Goal: Information Seeking & Learning: Learn about a topic

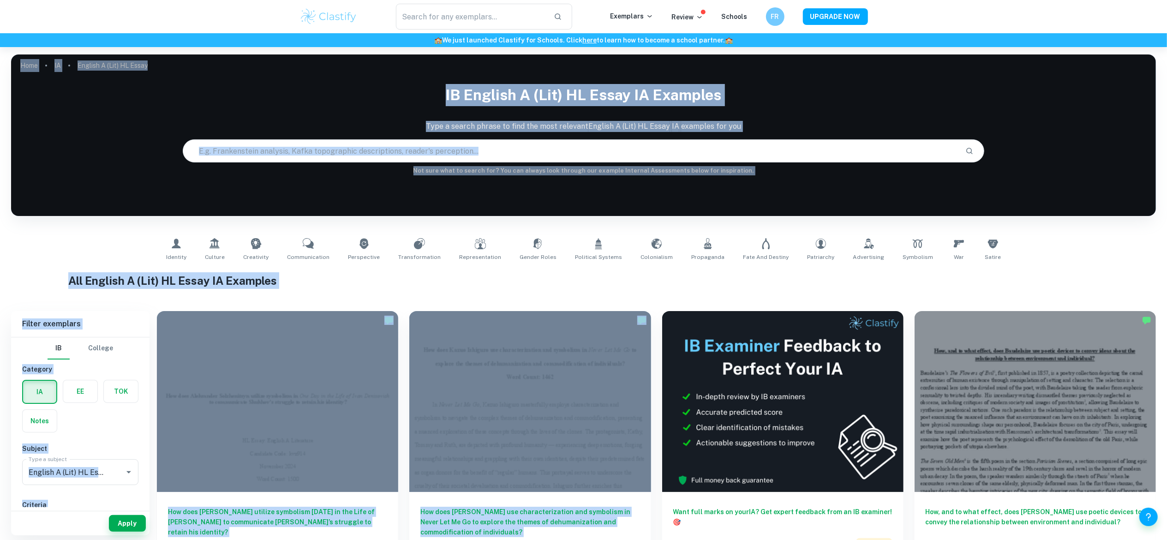
click at [42, 230] on div "Identity Culture Creativity Communication Perspective Transformation Representa…" at bounding box center [583, 249] width 1145 height 45
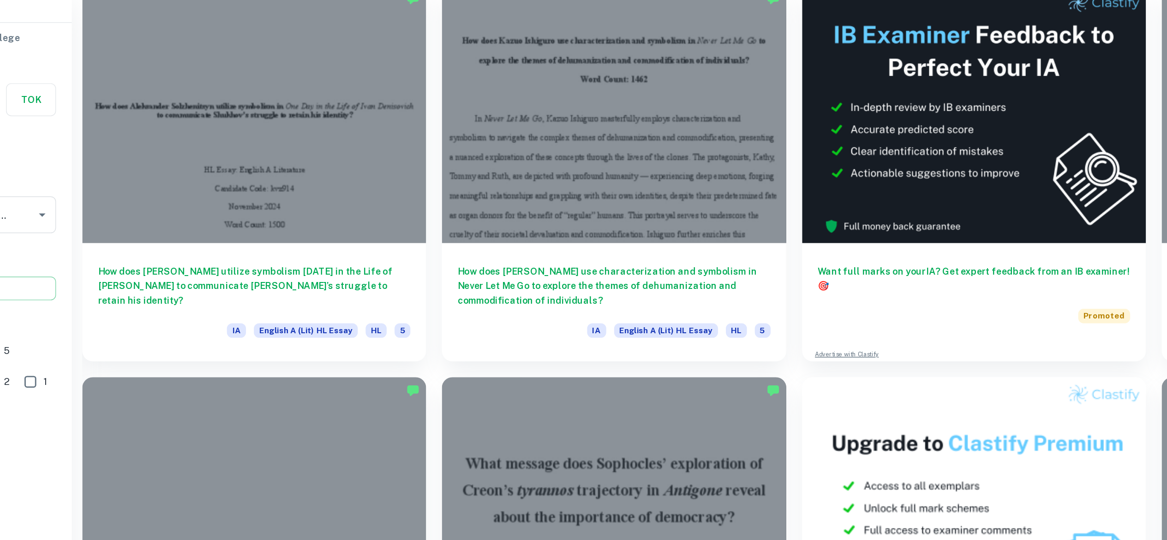
scroll to position [230, 0]
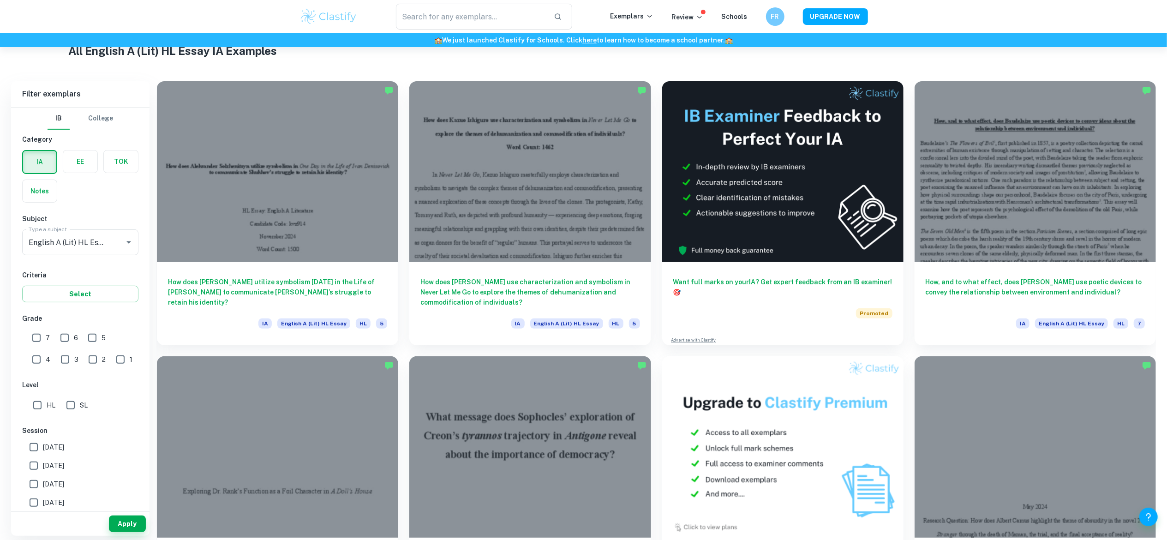
click at [37, 337] on input "7" at bounding box center [36, 338] width 18 height 18
checkbox input "true"
click at [123, 517] on button "Apply" at bounding box center [127, 523] width 37 height 17
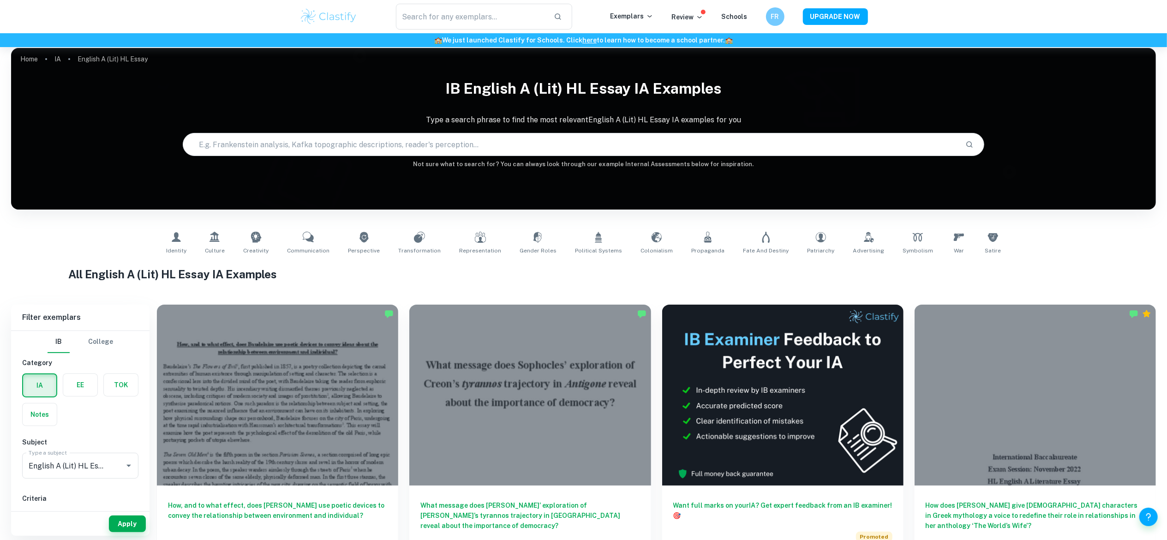
scroll to position [6, 0]
